Goal: Communication & Community: Answer question/provide support

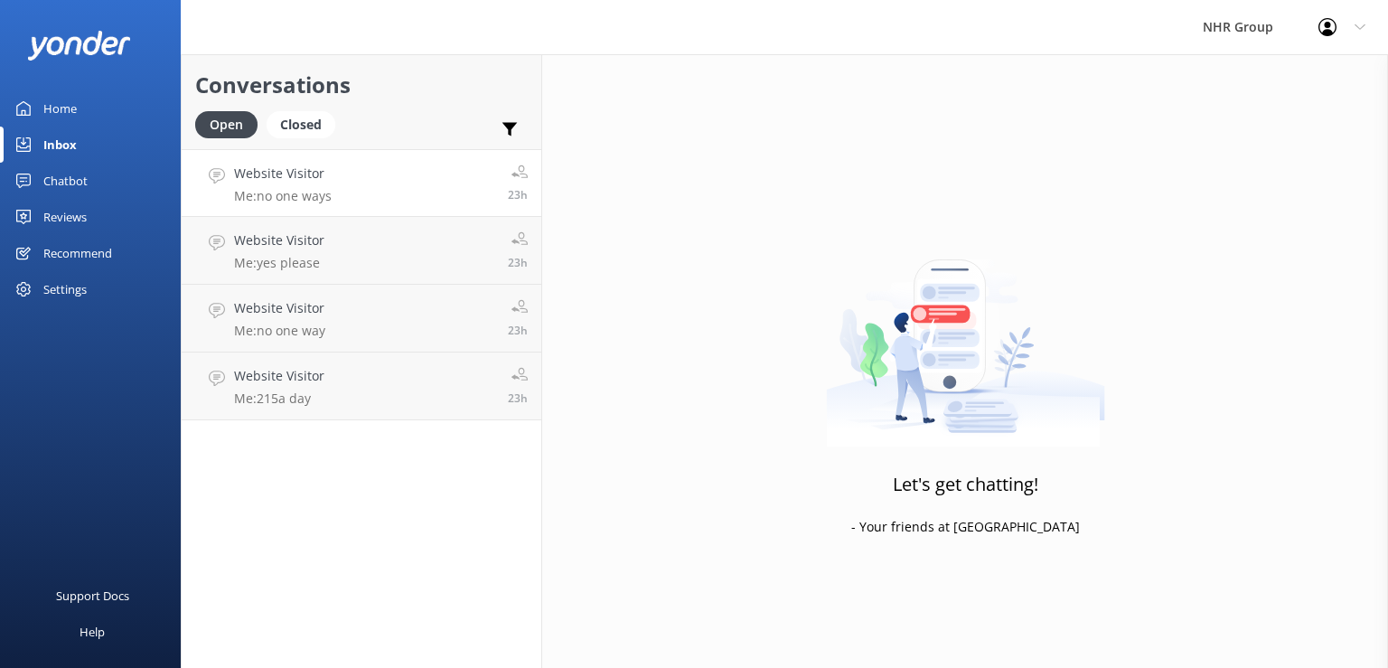
click at [410, 192] on link "Website Visitor Me: no one ways 23h" at bounding box center [362, 183] width 360 height 68
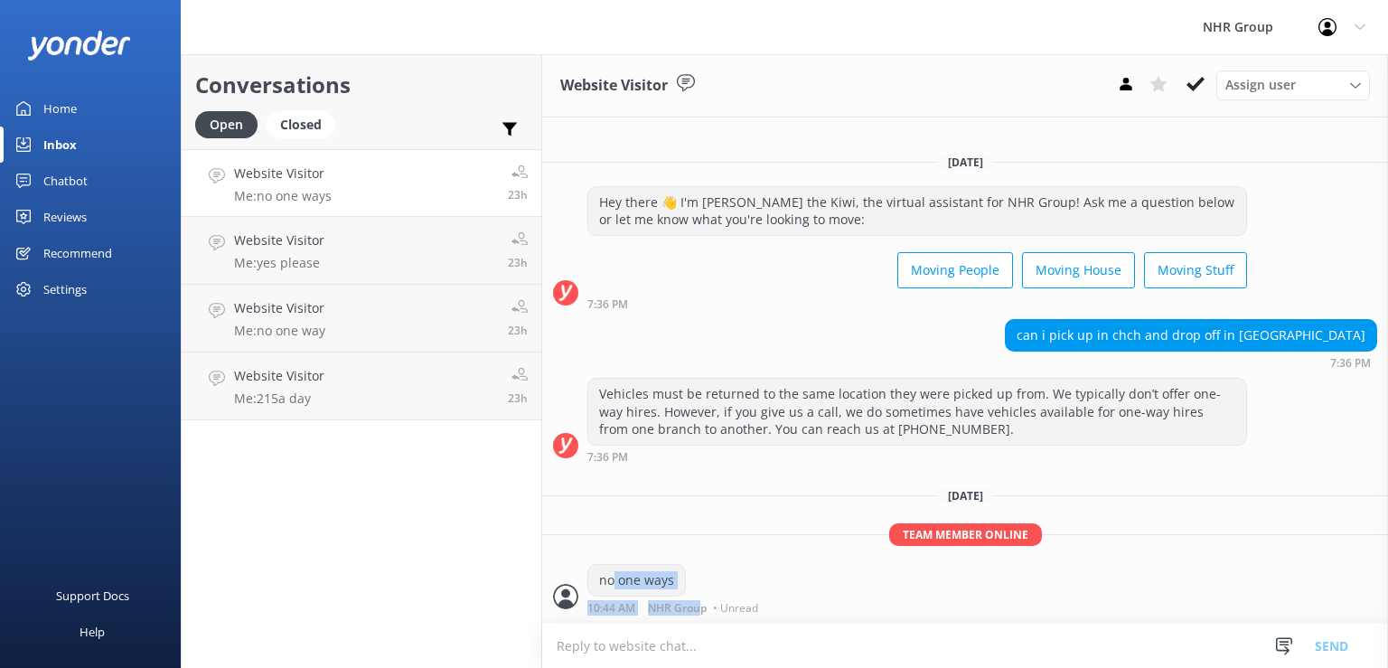
drag, startPoint x: 698, startPoint y: 582, endPoint x: 605, endPoint y: 595, distance: 93.9
click at [605, 595] on div "no one ways 10:44 AM NHR Group • Unread" at bounding box center [674, 589] width 175 height 50
click at [787, 558] on div "Team member online no one ways 10:44 AM NHR Group • Unread" at bounding box center [965, 572] width 846 height 99
